Goal: Navigation & Orientation: Find specific page/section

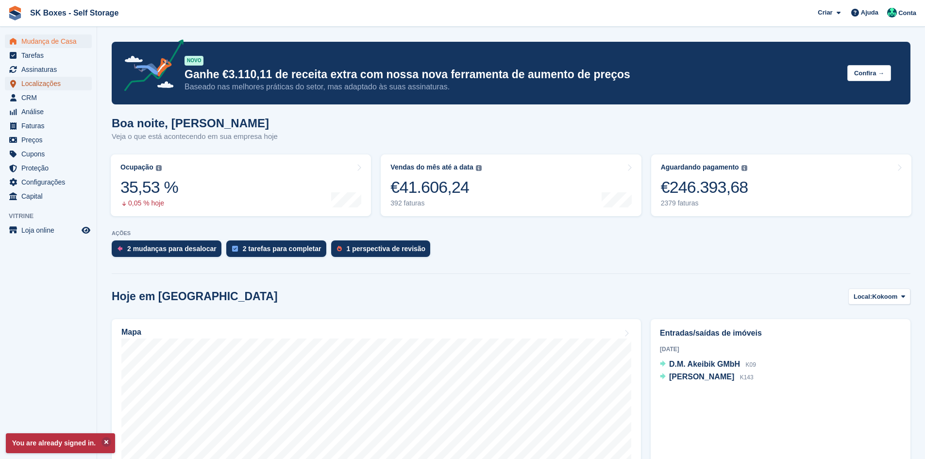
click at [18, 83] on span "menu" at bounding box center [13, 84] width 12 height 12
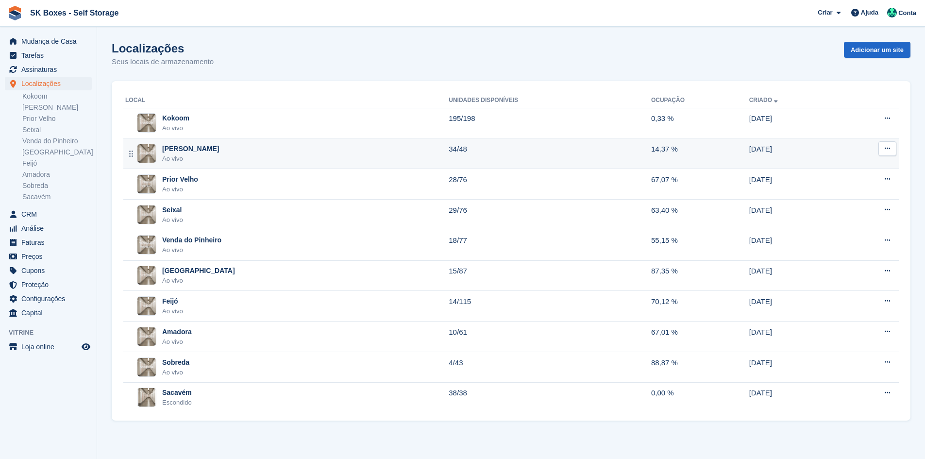
click at [255, 151] on div "Amadora II Ao vivo" at bounding box center [286, 154] width 323 height 20
